Goal: Information Seeking & Learning: Learn about a topic

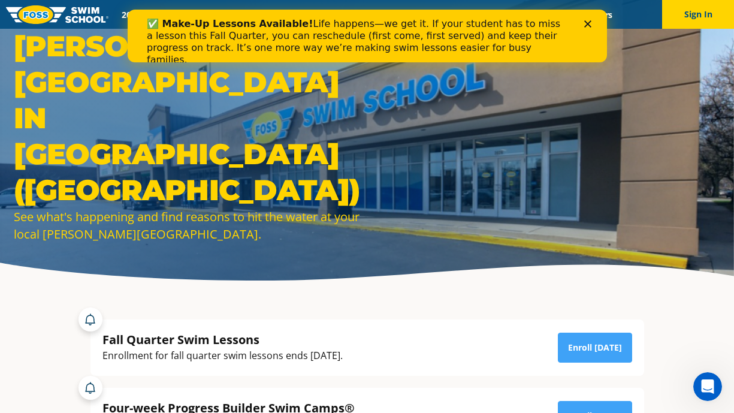
click at [587, 22] on icon "Close" at bounding box center [587, 23] width 7 height 7
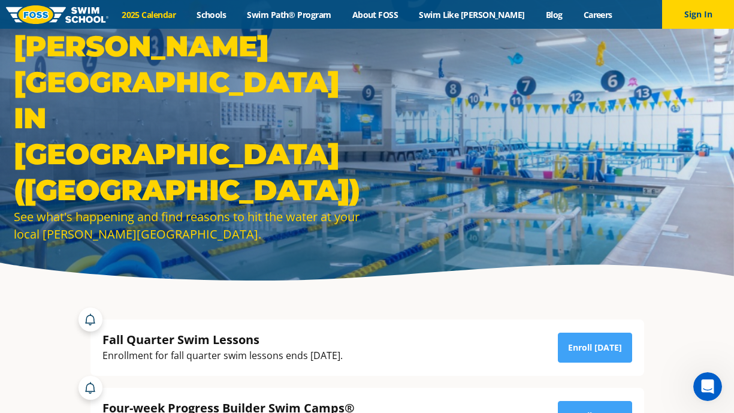
click at [165, 11] on link "2025 Calendar" at bounding box center [148, 14] width 75 height 11
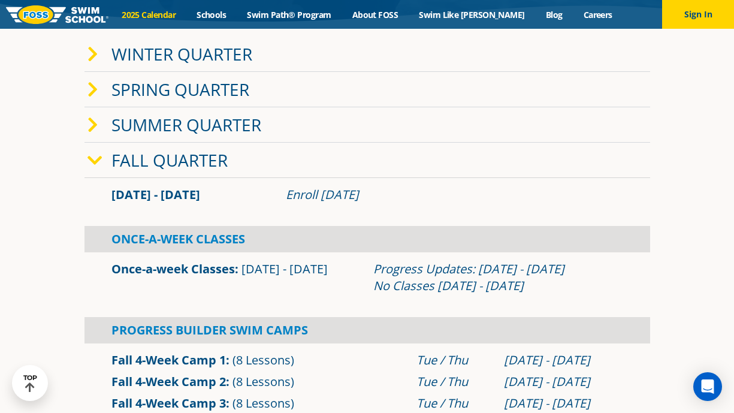
scroll to position [257, 0]
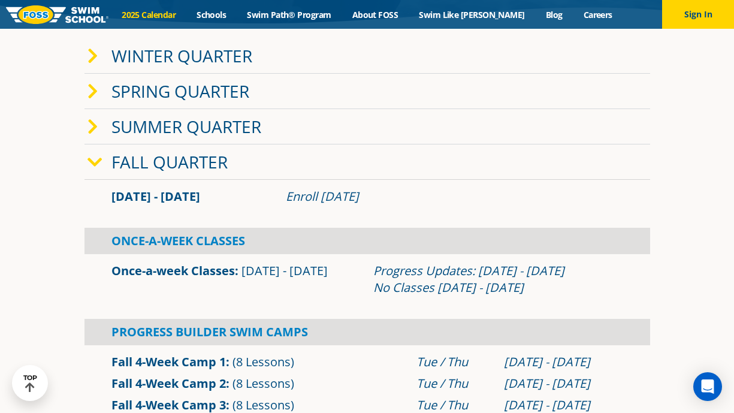
click at [169, 161] on link "Fall Quarter" at bounding box center [169, 161] width 116 height 23
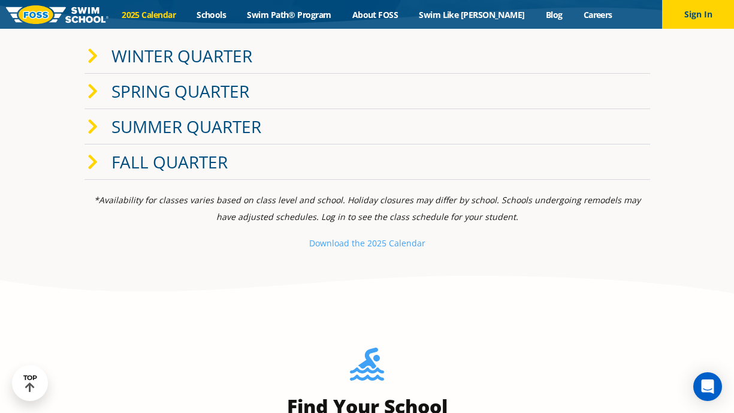
click at [169, 161] on link "Fall Quarter" at bounding box center [169, 161] width 116 height 23
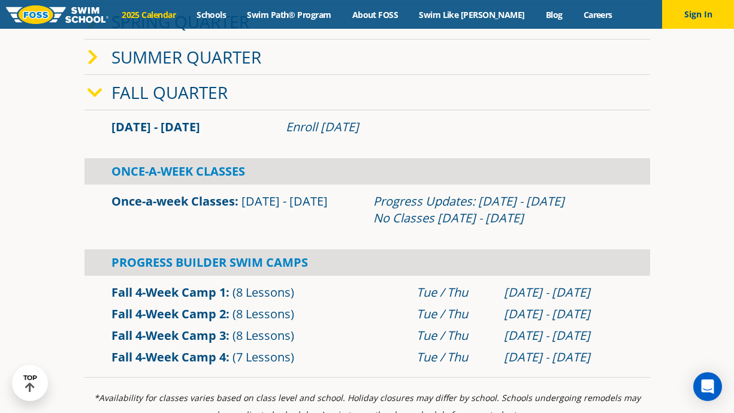
scroll to position [341, 0]
